Goal: Task Accomplishment & Management: Complete application form

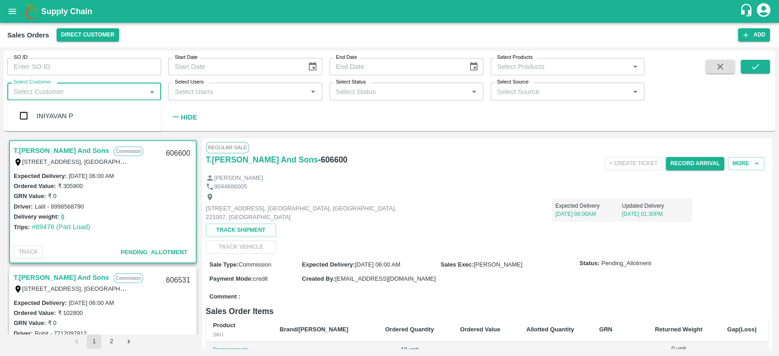
click at [71, 90] on input "Select Customer" at bounding box center [76, 91] width 133 height 12
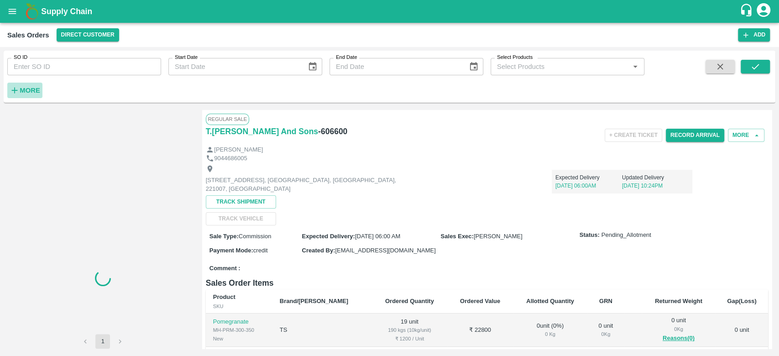
click at [33, 93] on strong "More" at bounding box center [30, 90] width 21 height 7
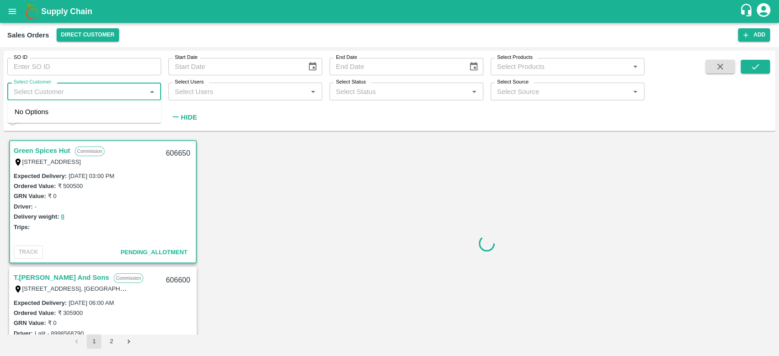
click at [33, 93] on input "Select Customer" at bounding box center [76, 91] width 133 height 12
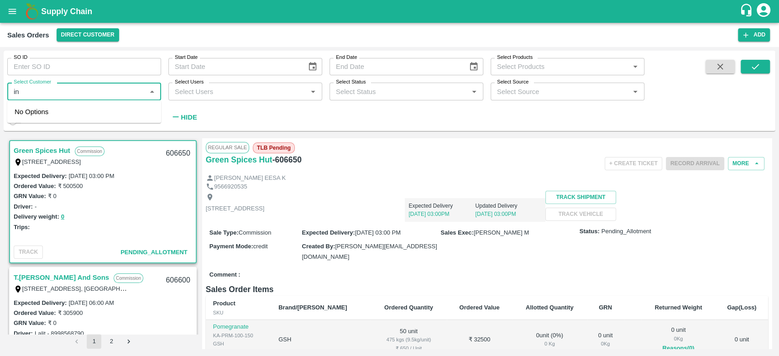
type input "i"
